Goal: Task Accomplishment & Management: Complete application form

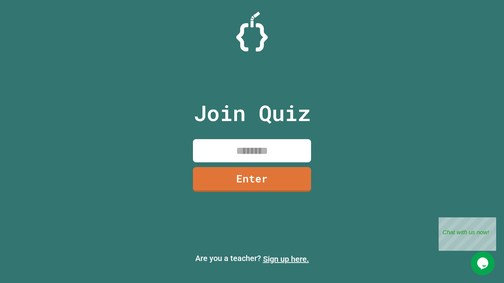
click at [286, 259] on link "Sign up here." at bounding box center [286, 259] width 46 height 9
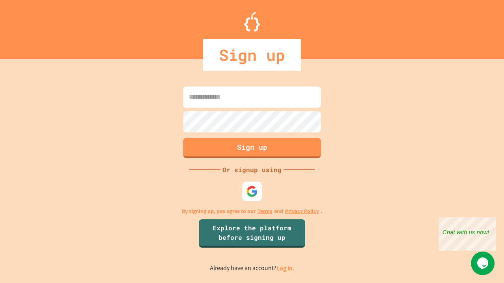
click at [286, 268] on link "Log in." at bounding box center [285, 269] width 18 height 8
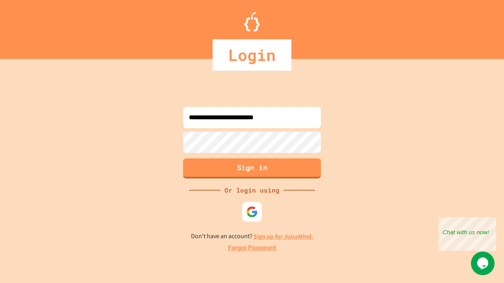
type input "**********"
